Goal: Information Seeking & Learning: Learn about a topic

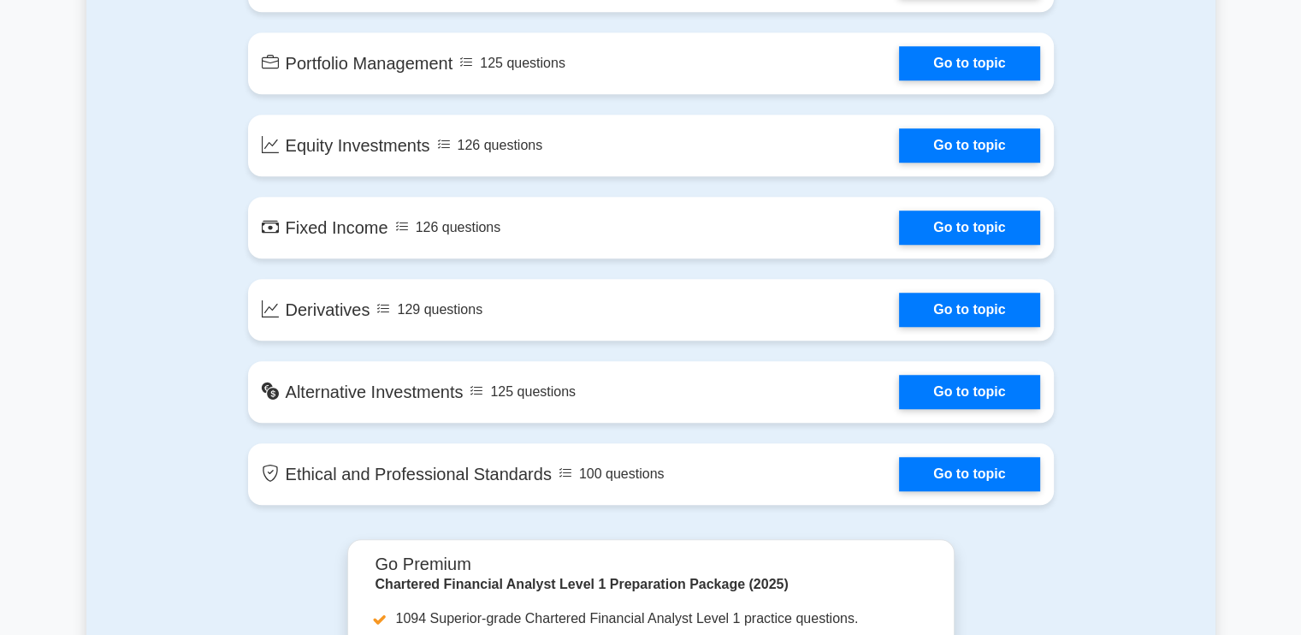
scroll to position [1311, 0]
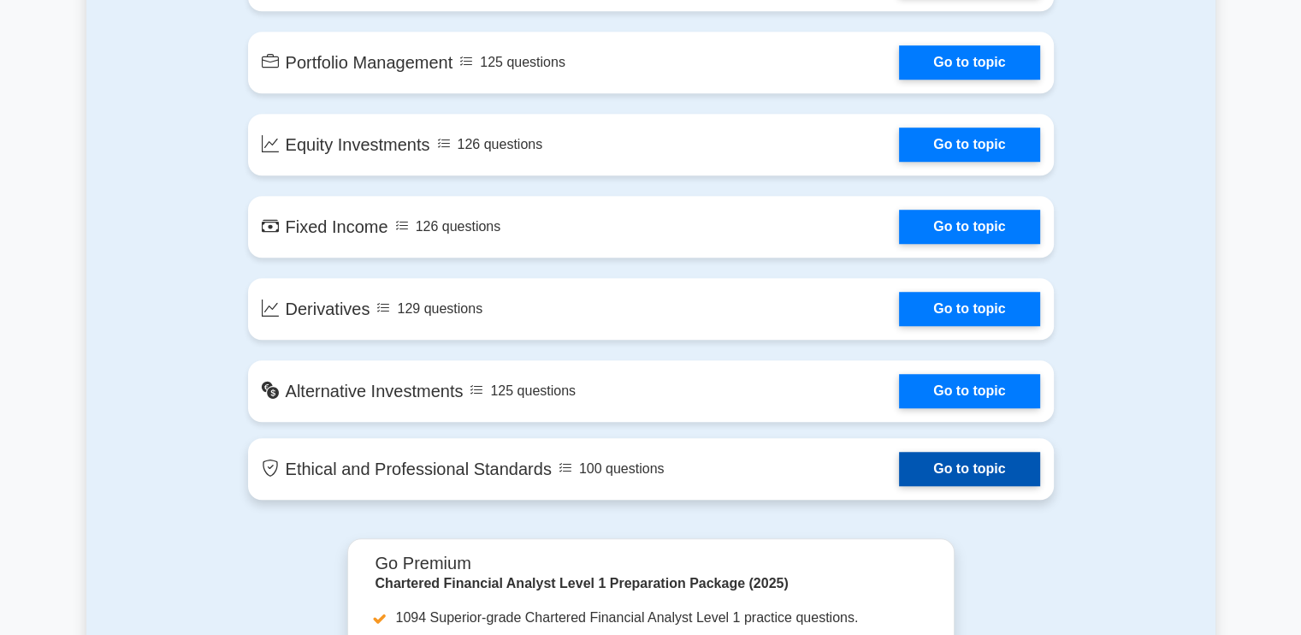
click at [964, 452] on link "Go to topic" at bounding box center [969, 469] width 140 height 34
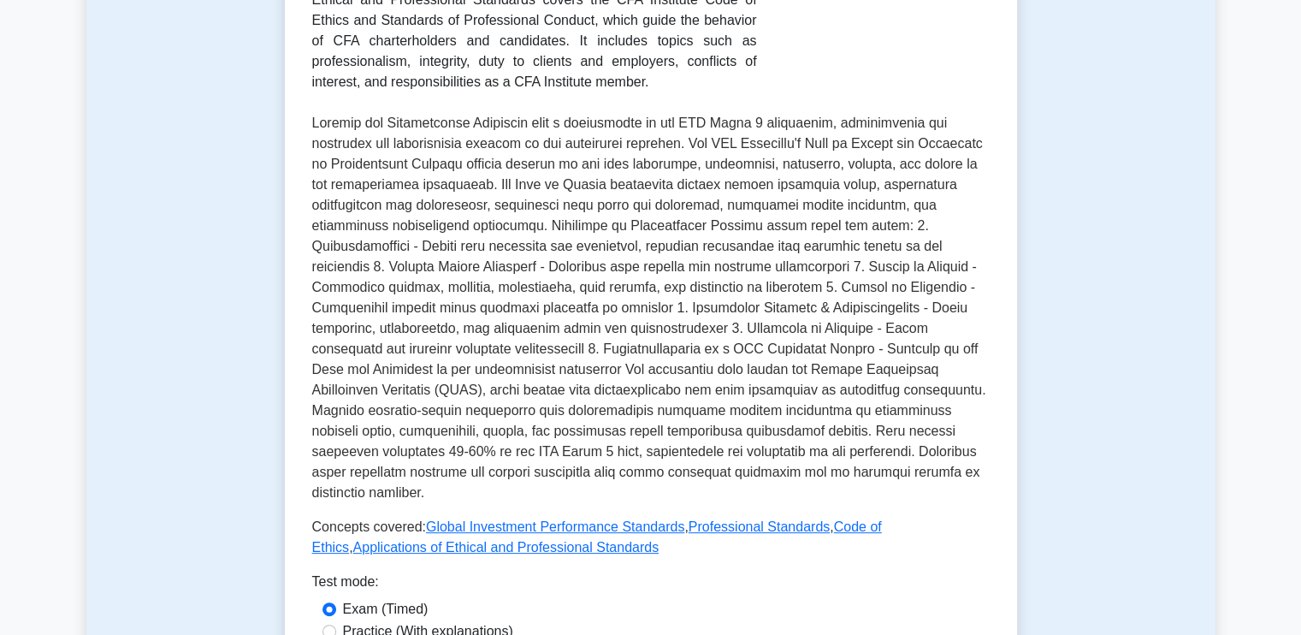
scroll to position [407, 0]
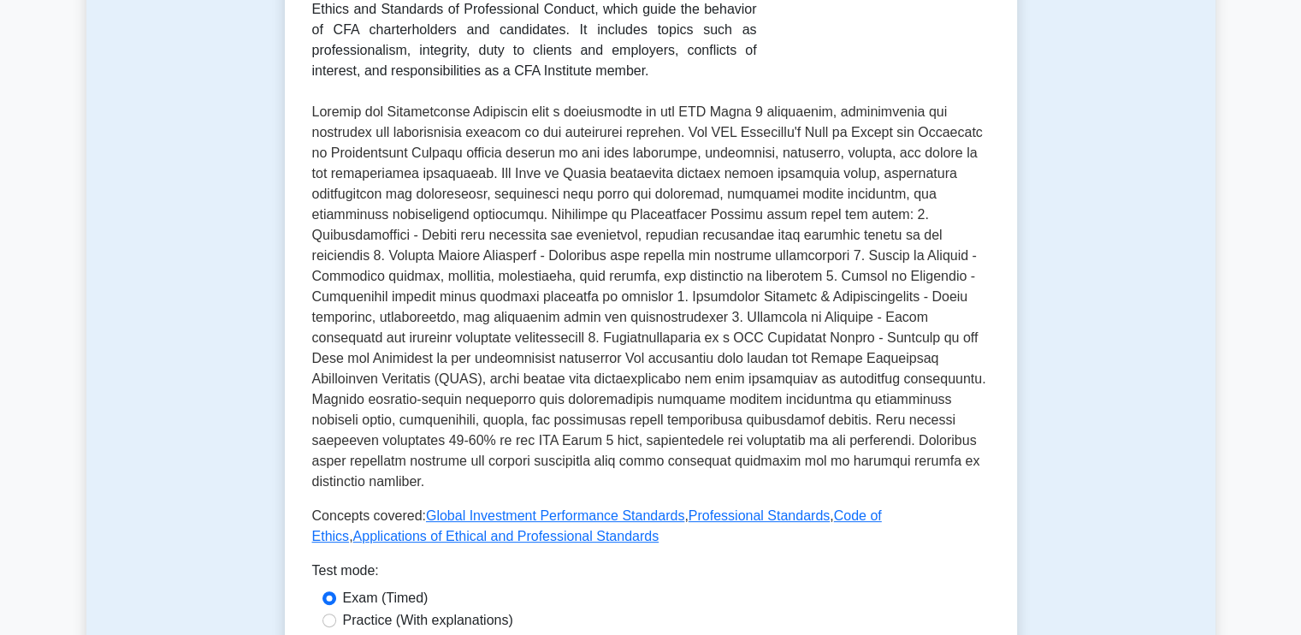
click at [708, 268] on p at bounding box center [651, 297] width 678 height 390
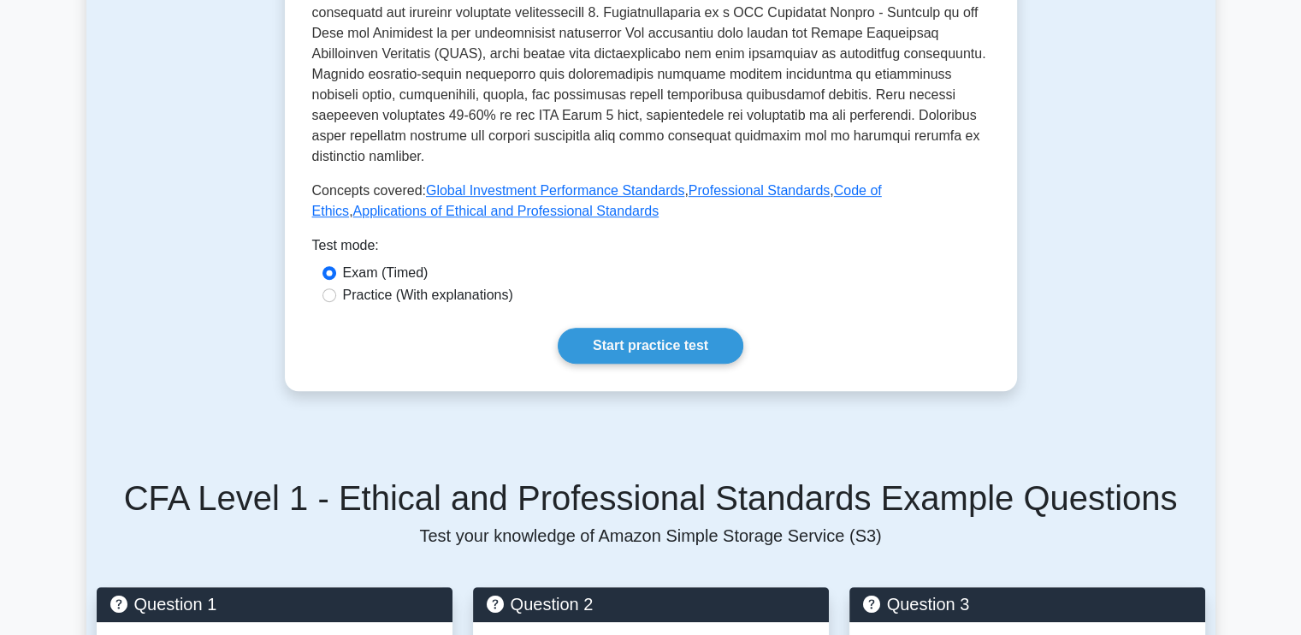
scroll to position [736, 0]
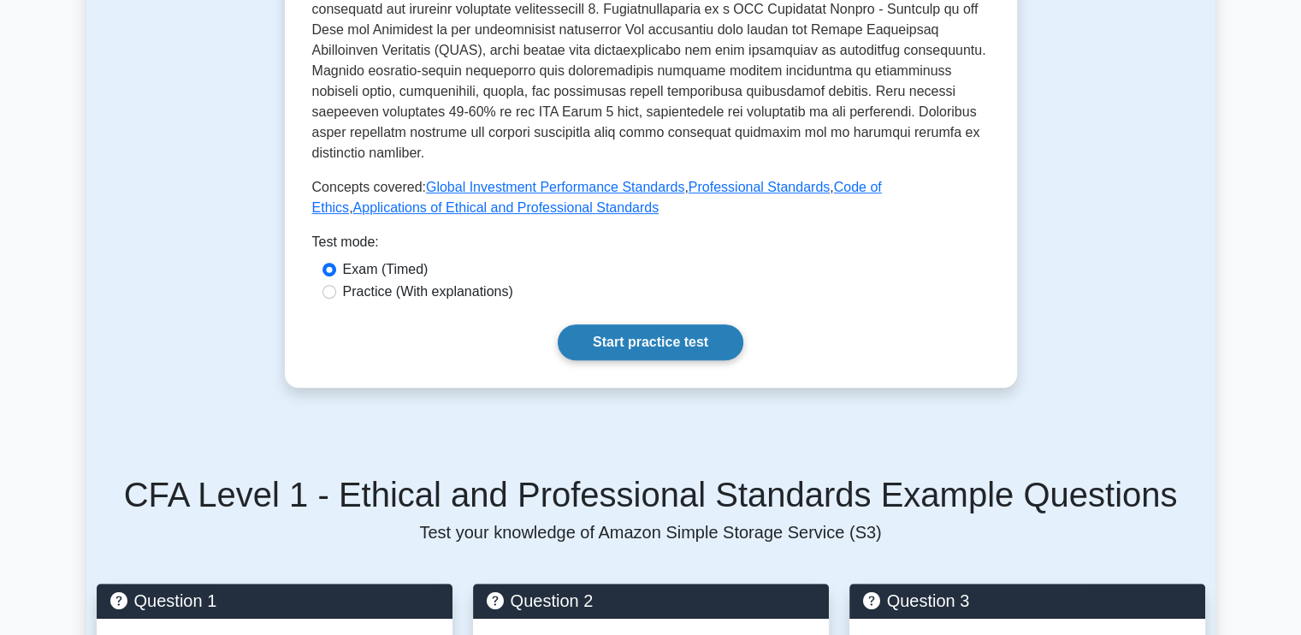
click at [595, 324] on link "Start practice test" at bounding box center [651, 342] width 186 height 36
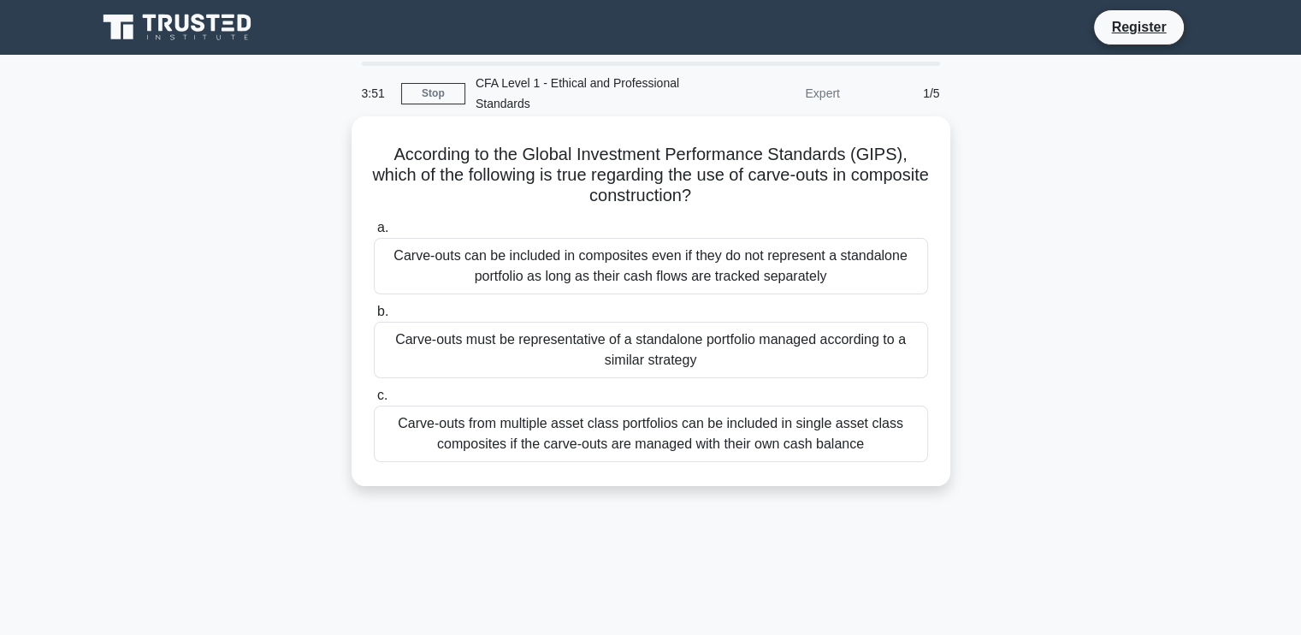
click at [667, 432] on div "Carve-outs from multiple asset class portfolios can be included in single asset…" at bounding box center [651, 433] width 554 height 56
click at [374, 401] on input "c. Carve-outs from multiple asset class portfolios can be included in single as…" at bounding box center [374, 395] width 0 height 11
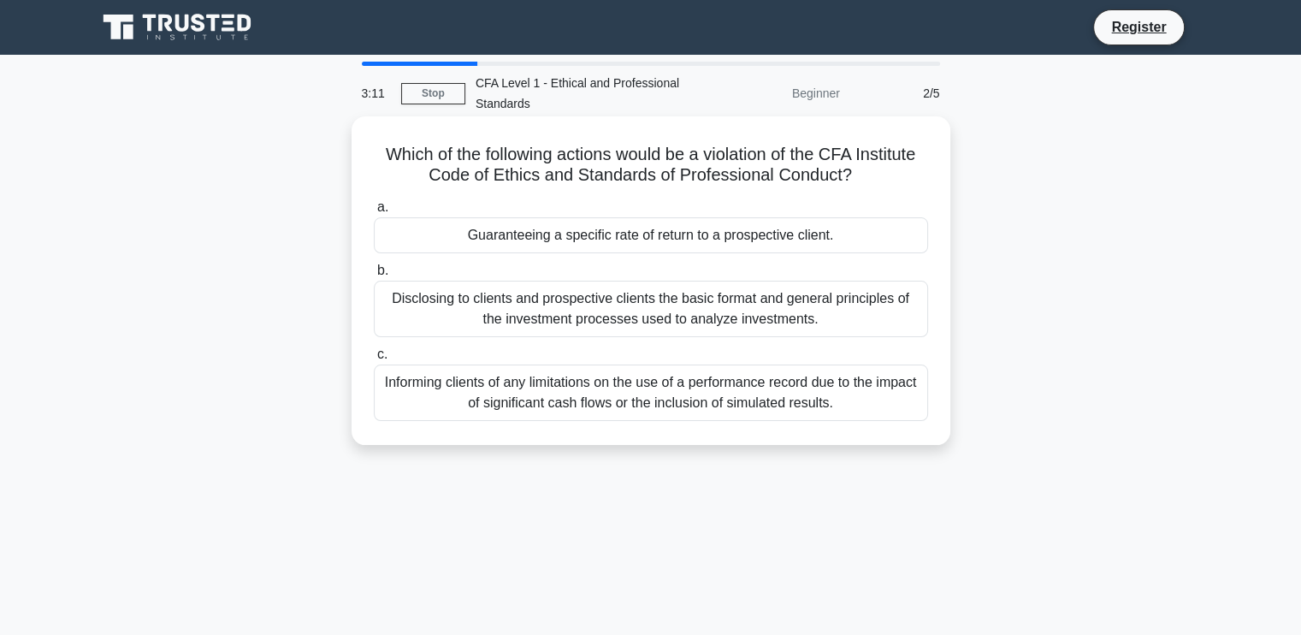
click at [630, 225] on div "Guaranteeing a specific rate of return to a prospective client." at bounding box center [651, 235] width 554 height 36
click at [374, 213] on input "a. Guaranteeing a specific rate of return to a prospective client." at bounding box center [374, 207] width 0 height 11
